Goal: Task Accomplishment & Management: Use online tool/utility

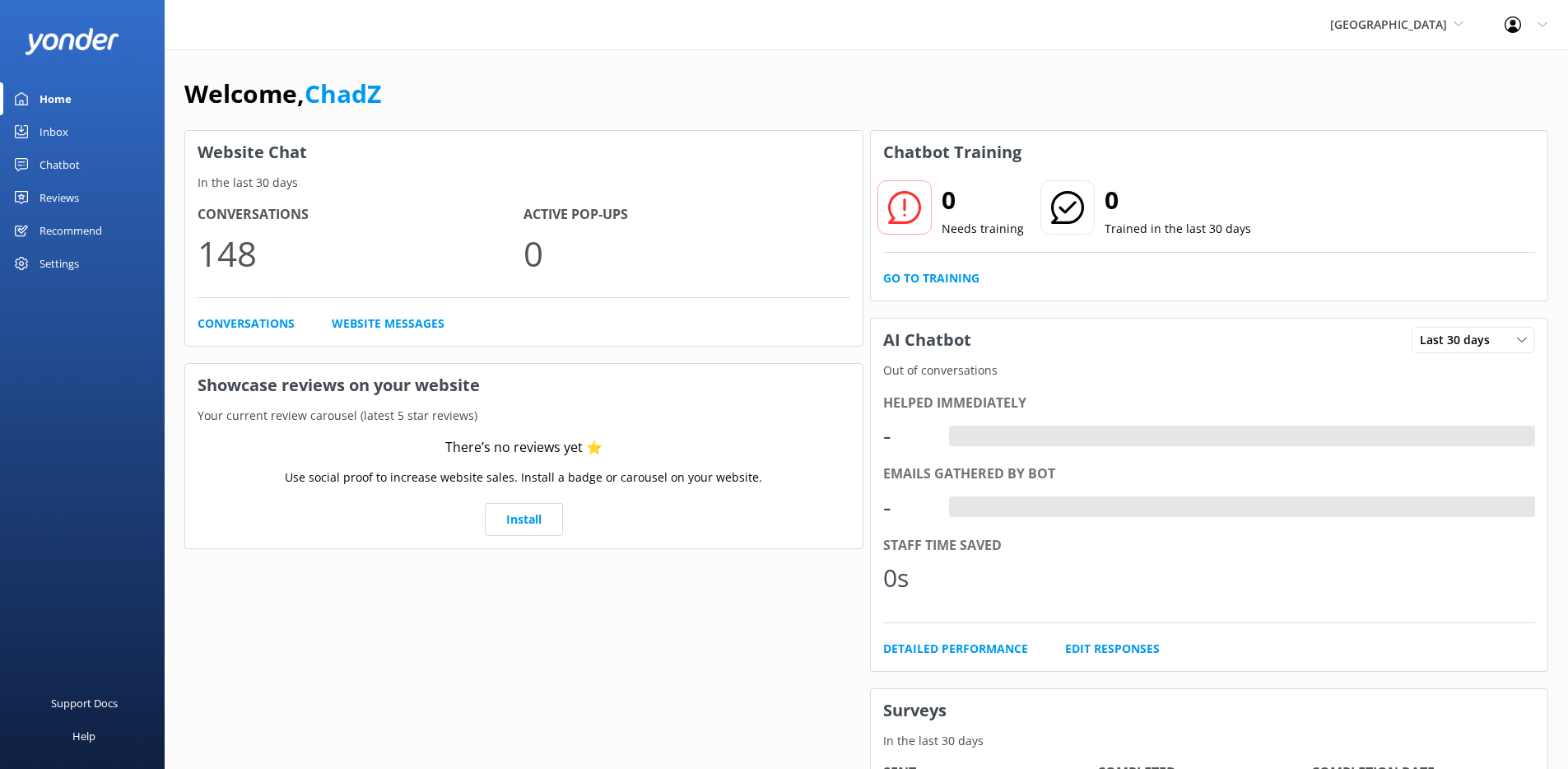
click at [64, 133] on div "Inbox" at bounding box center [54, 132] width 29 height 33
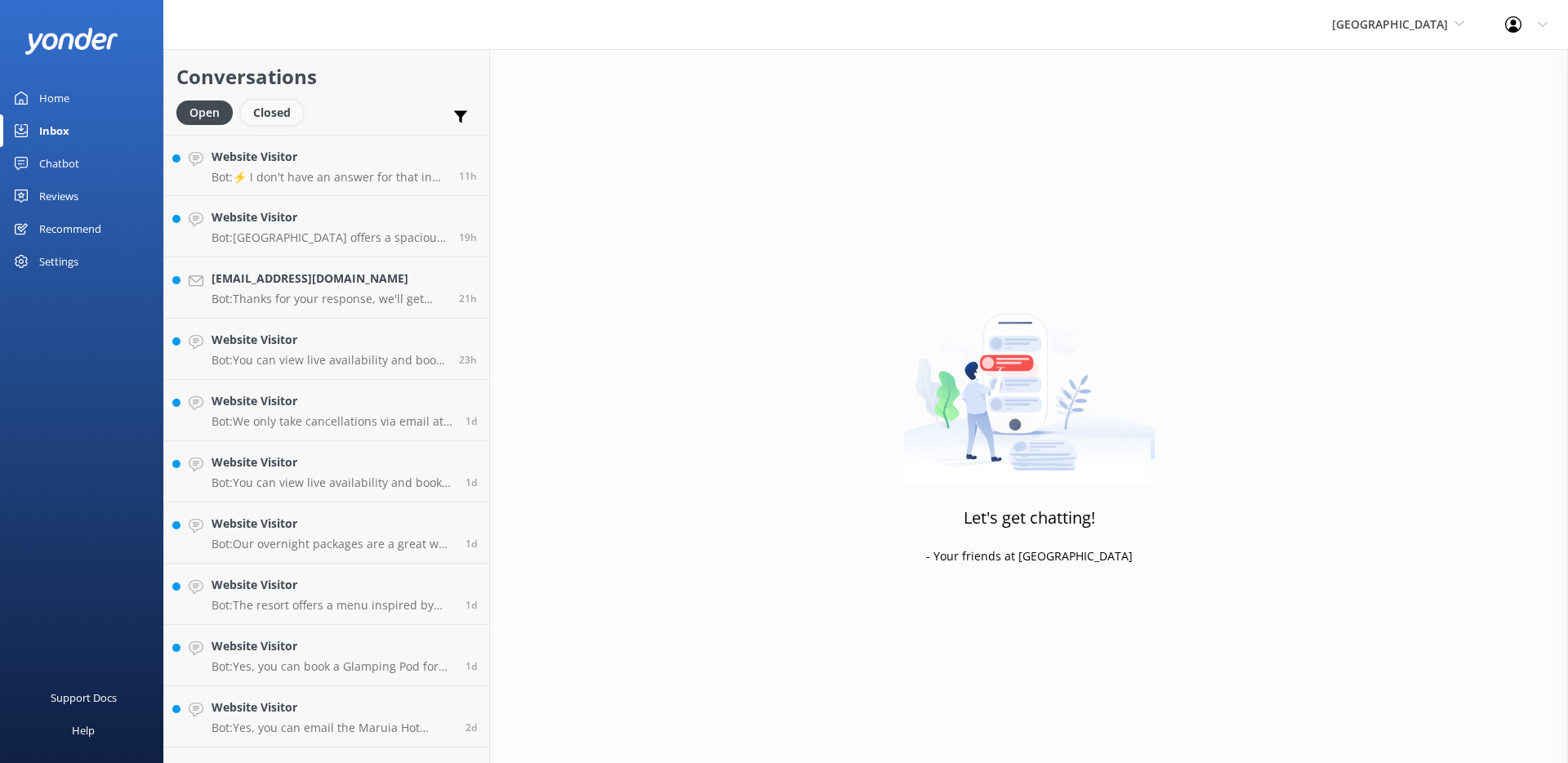
click at [272, 112] on div "Closed" at bounding box center [271, 113] width 62 height 25
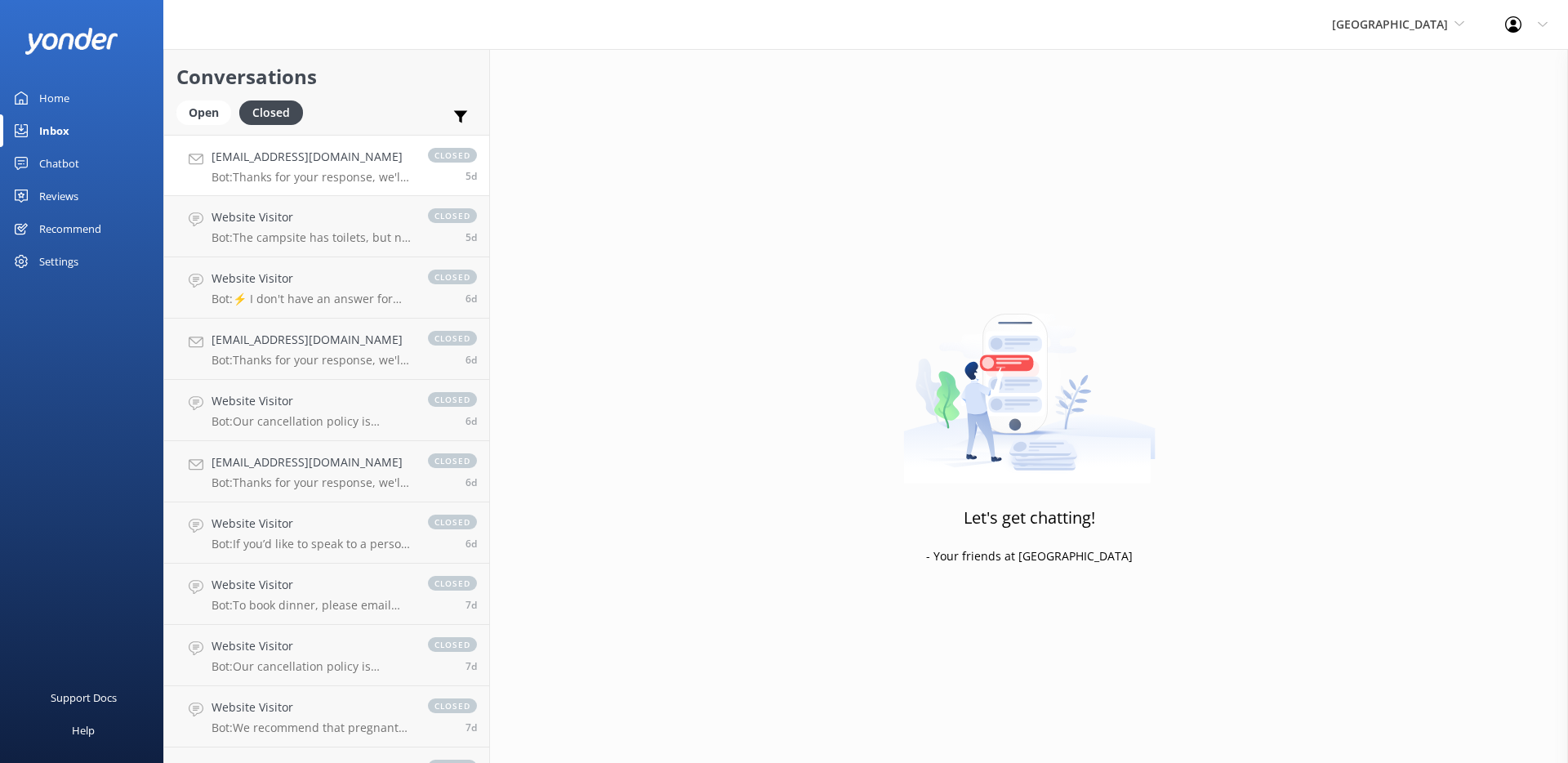
click at [276, 152] on h4 "[EMAIL_ADDRESS][DOMAIN_NAME]" at bounding box center [311, 156] width 200 height 18
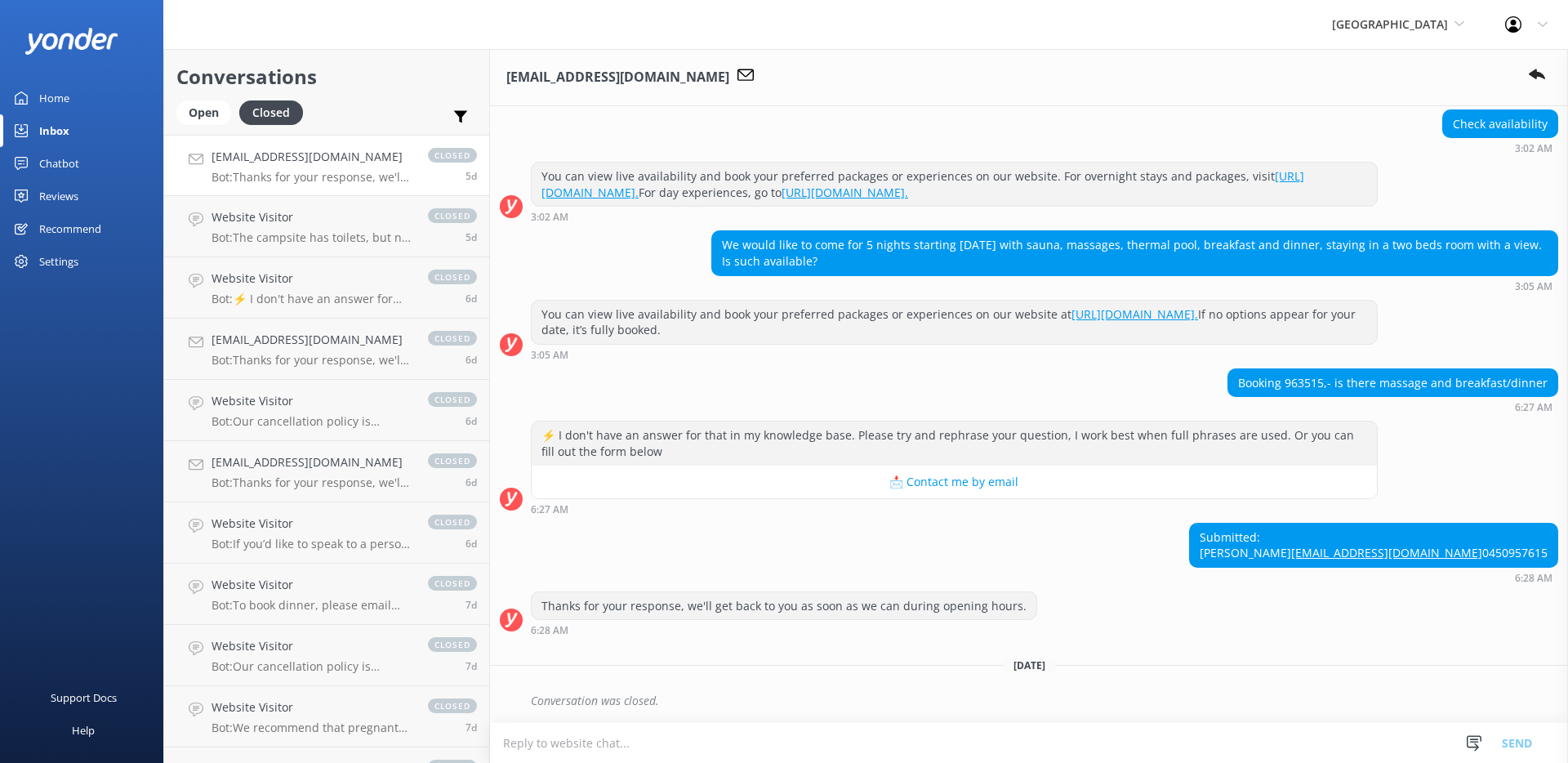
scroll to position [176, 0]
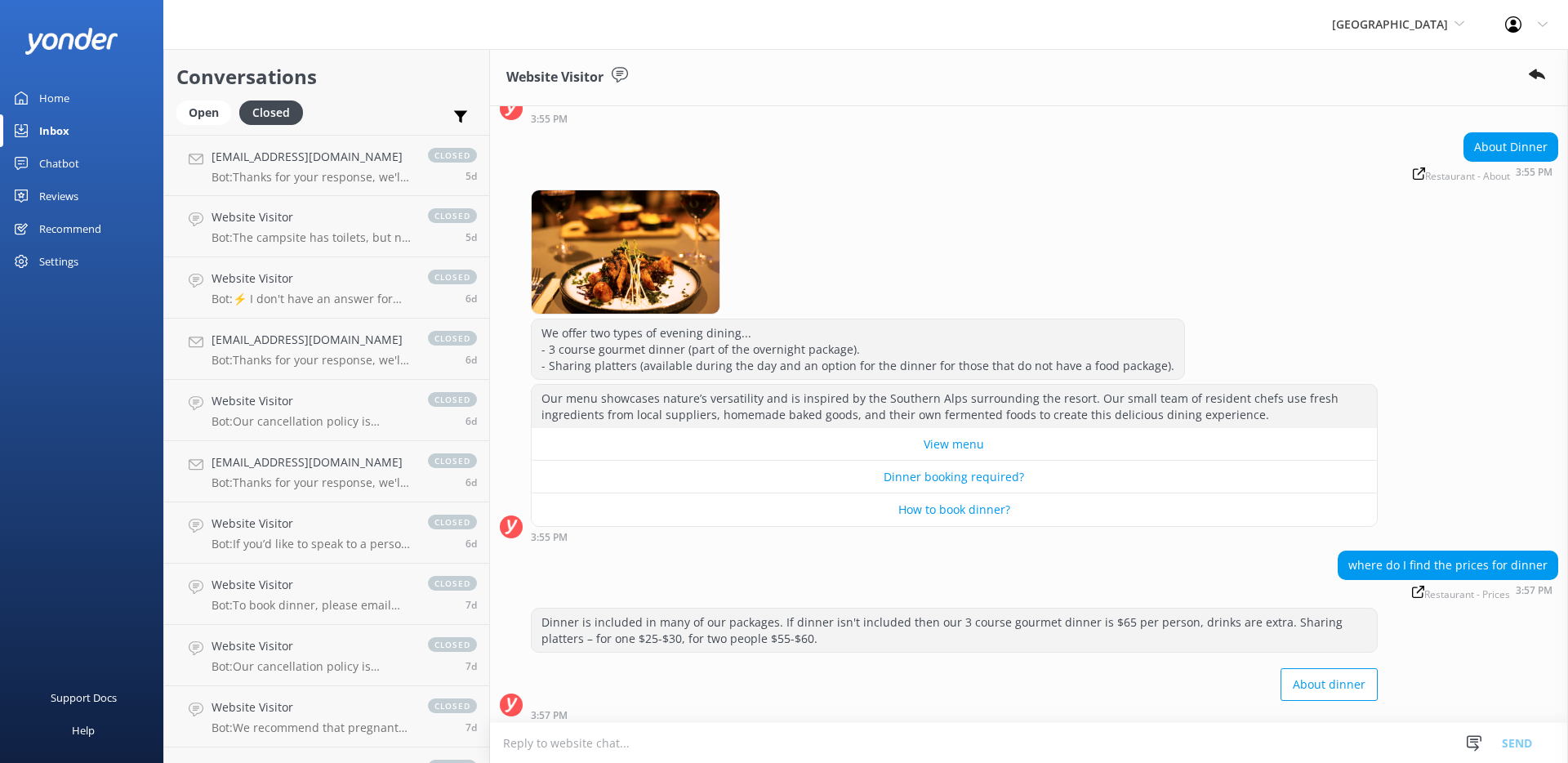
scroll to position [1112, 0]
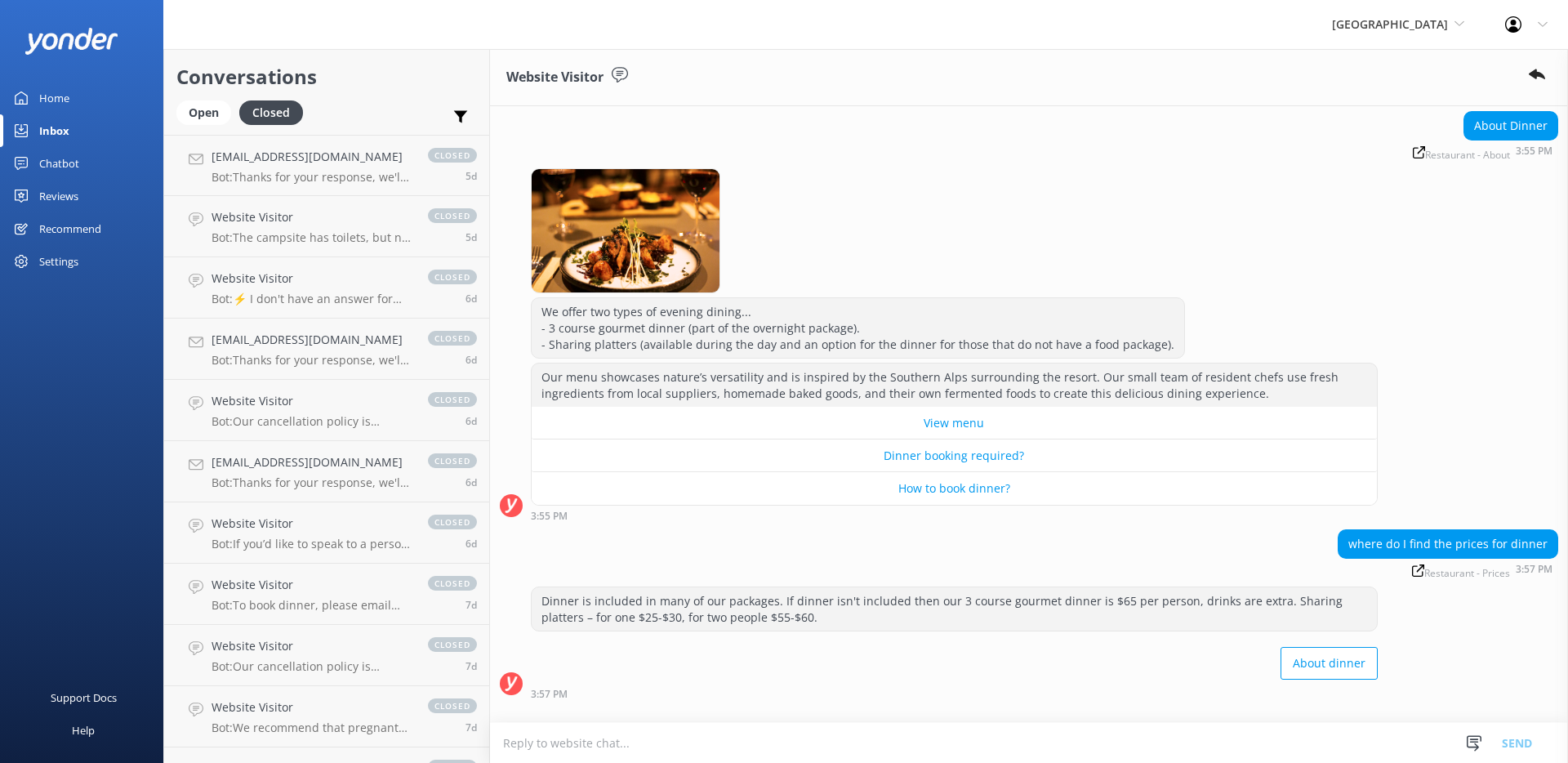
click at [61, 162] on div "Chatbot" at bounding box center [59, 163] width 40 height 32
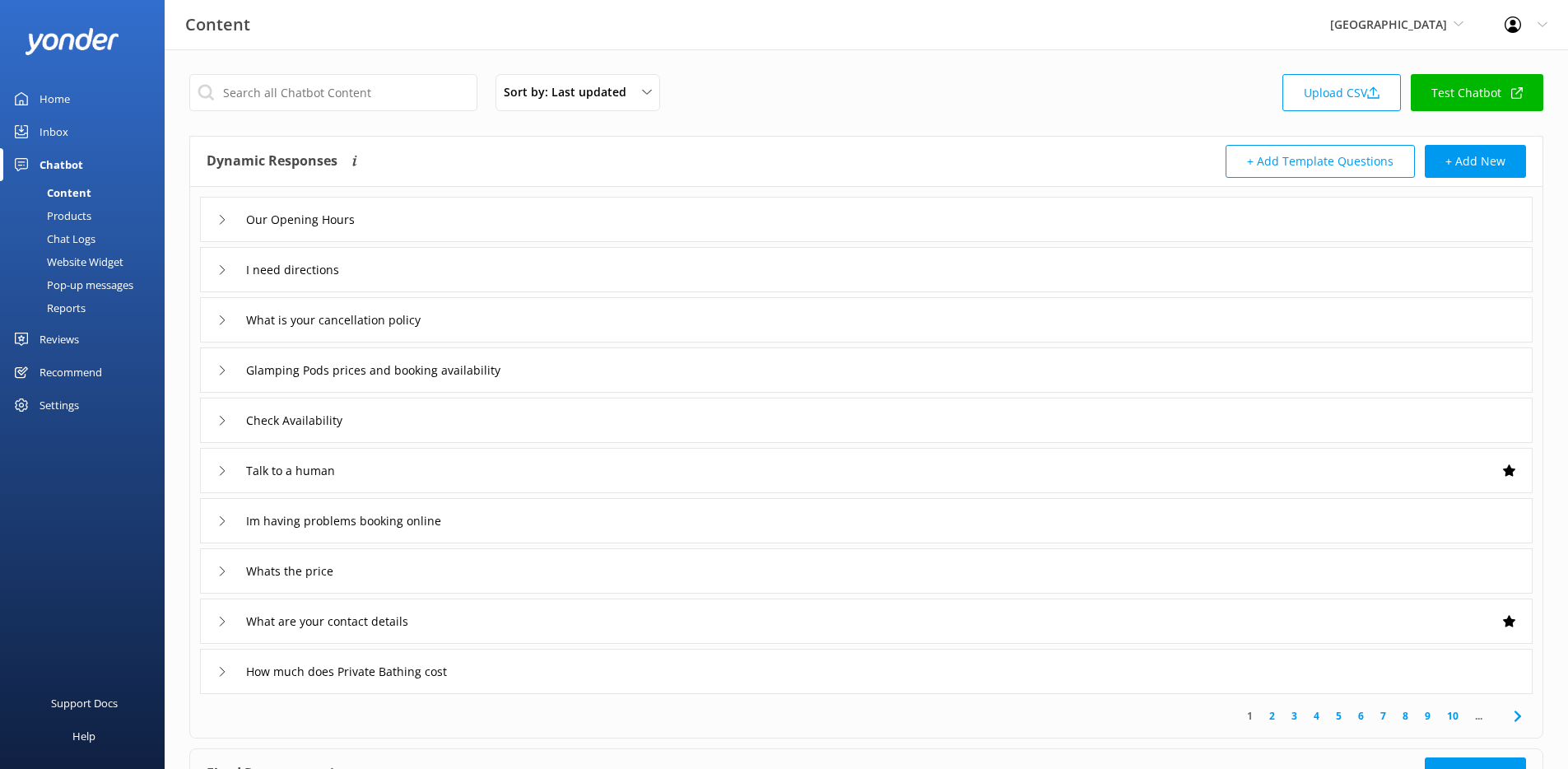
click at [75, 213] on div "Products" at bounding box center [50, 216] width 82 height 23
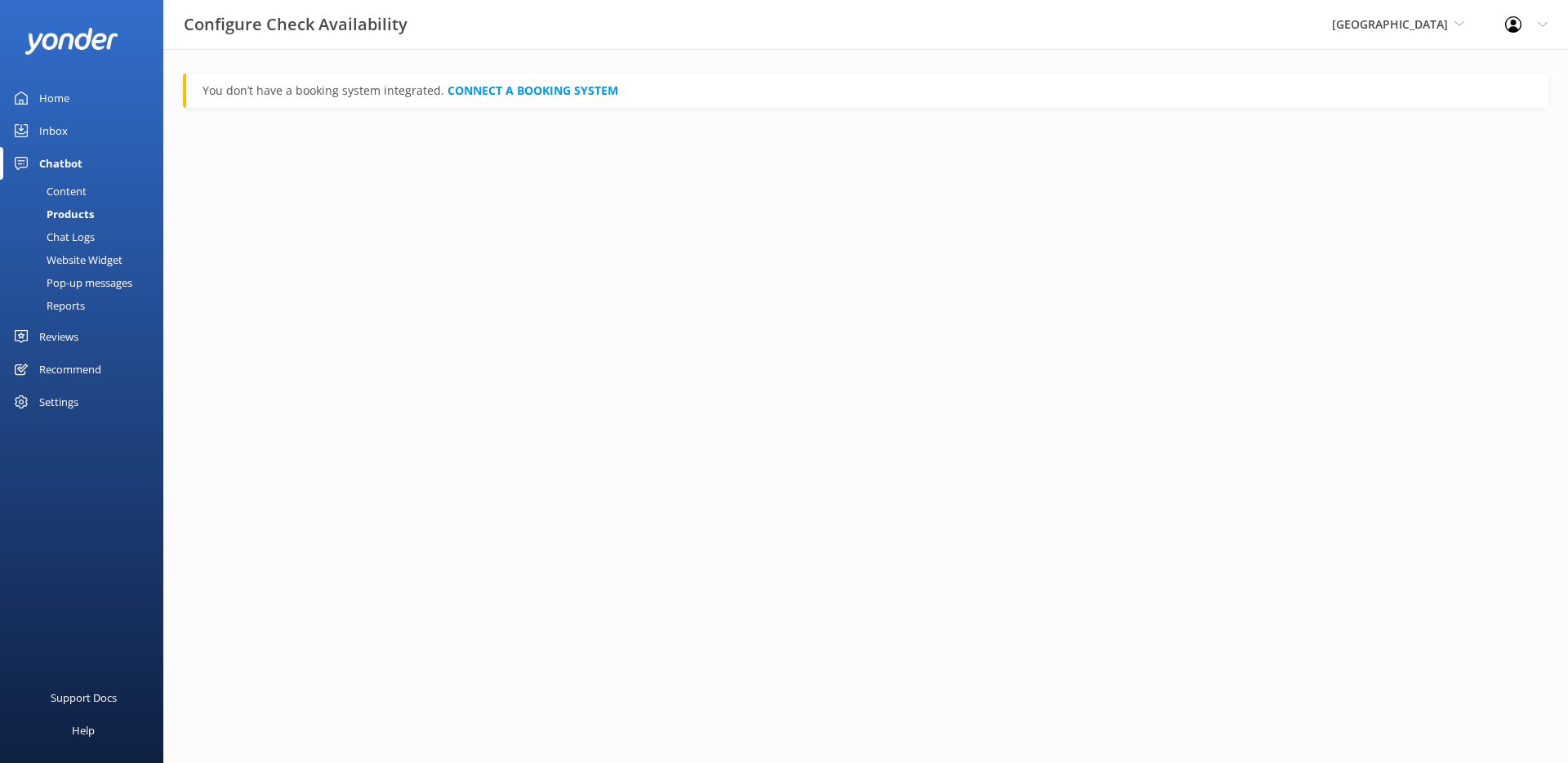
click at [64, 194] on div "Content" at bounding box center [48, 191] width 77 height 23
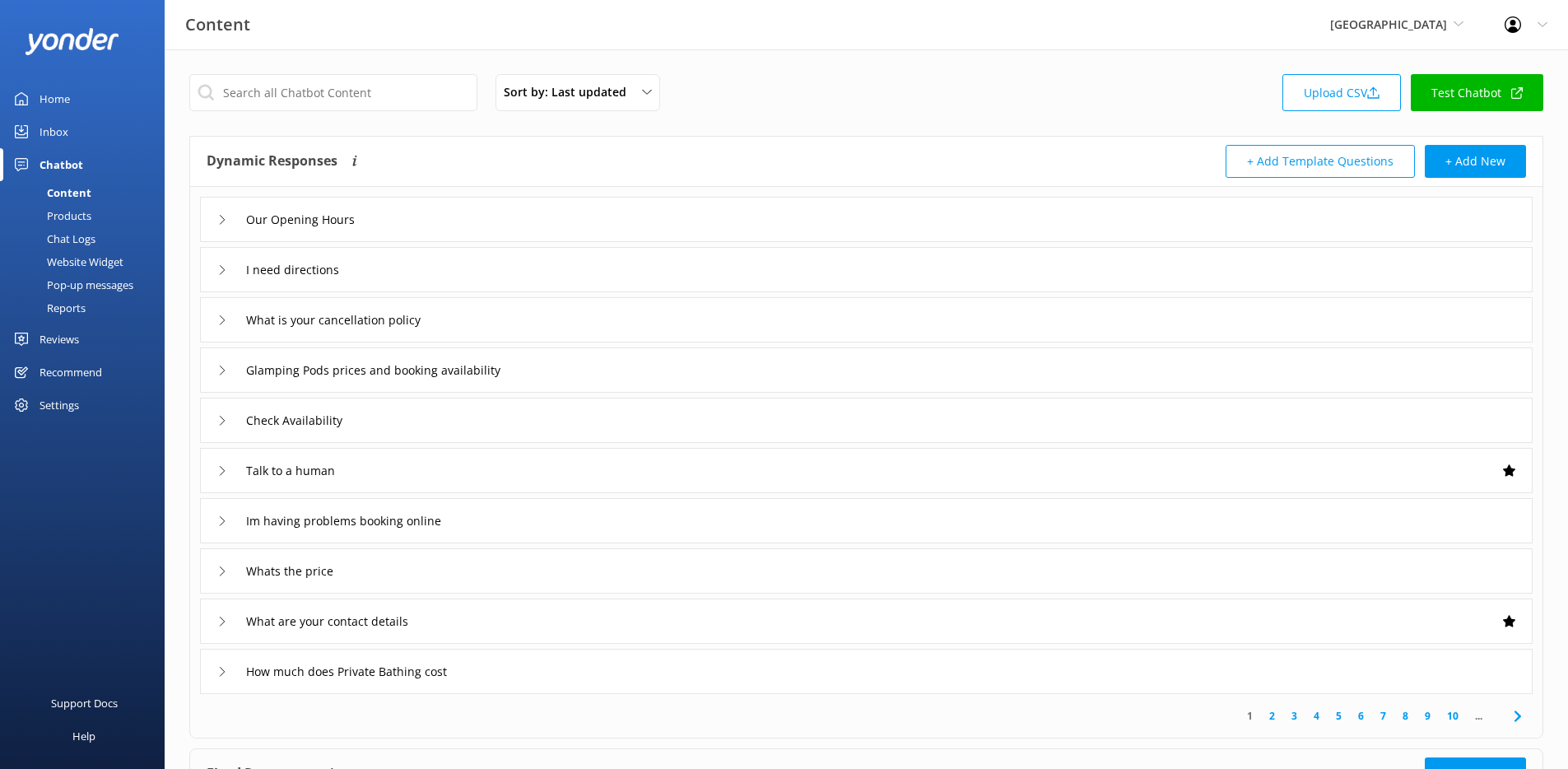
click at [55, 121] on div "Inbox" at bounding box center [54, 132] width 29 height 33
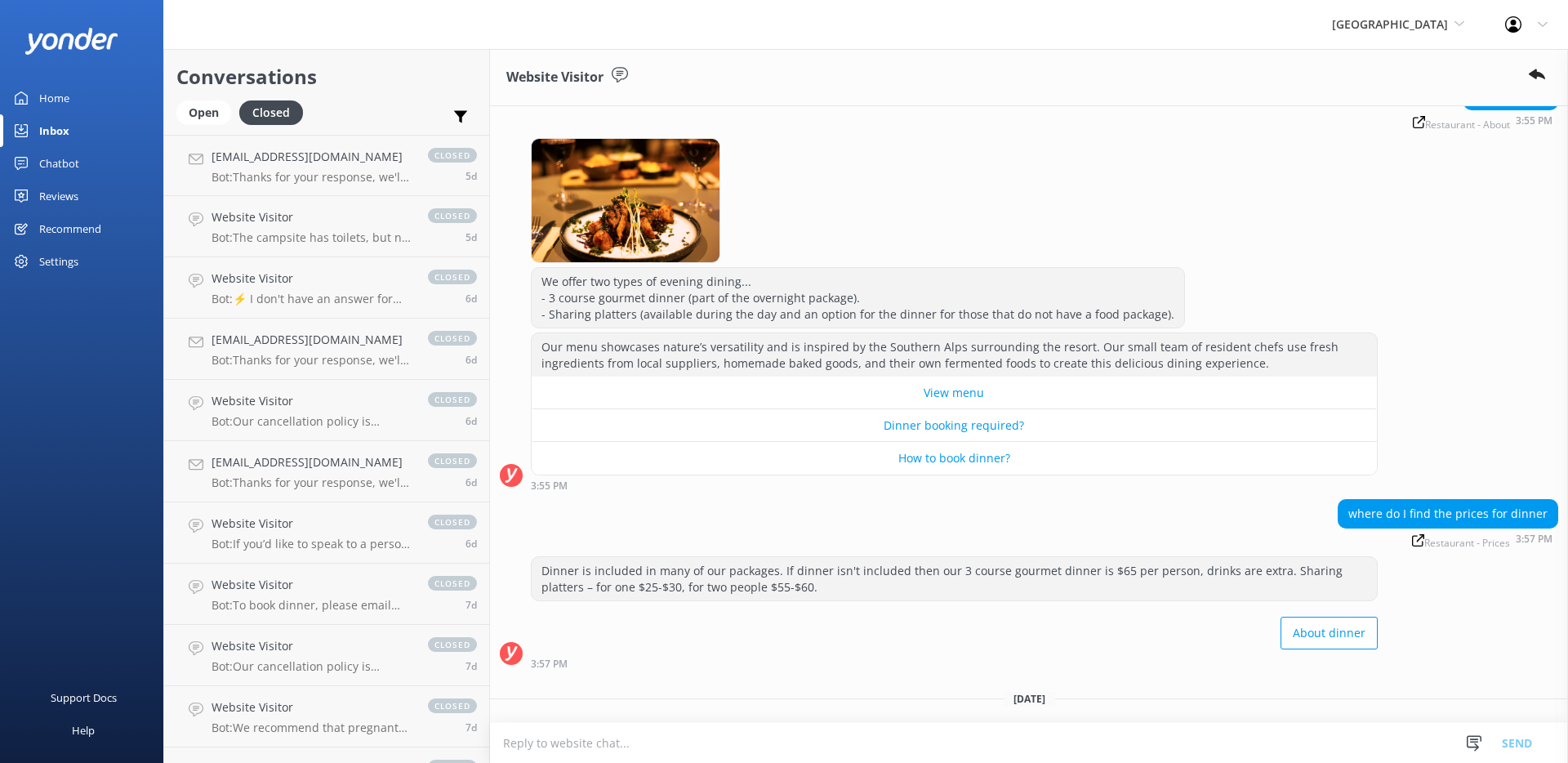
scroll to position [1175, 0]
